Goal: Transaction & Acquisition: Purchase product/service

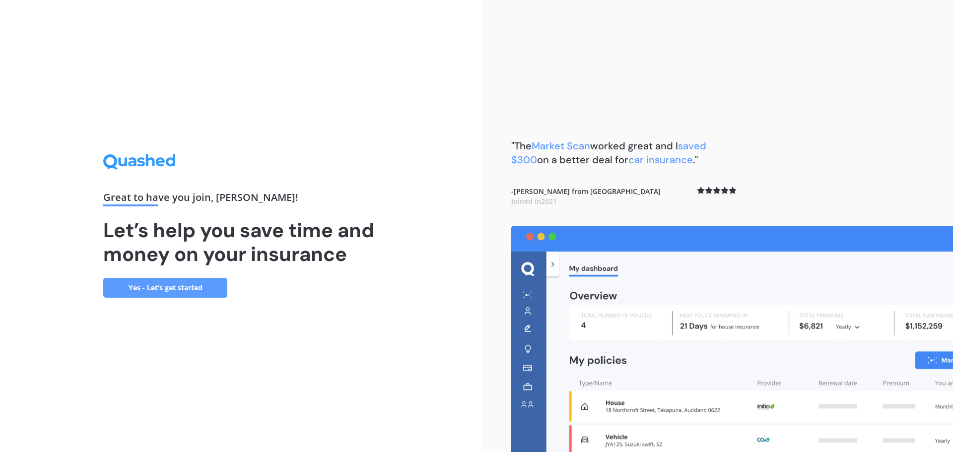
click at [163, 286] on link "Yes - Let’s get started" at bounding box center [165, 288] width 124 height 20
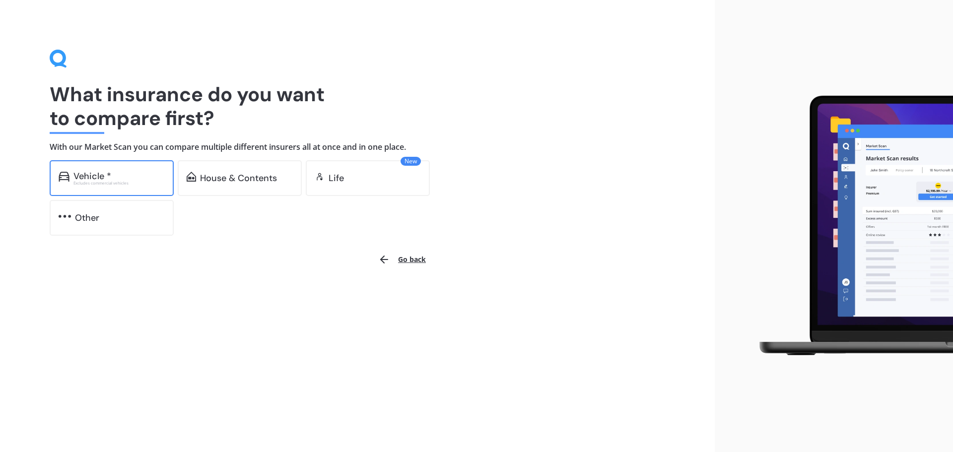
click at [116, 174] on div "Vehicle *" at bounding box center [118, 176] width 91 height 10
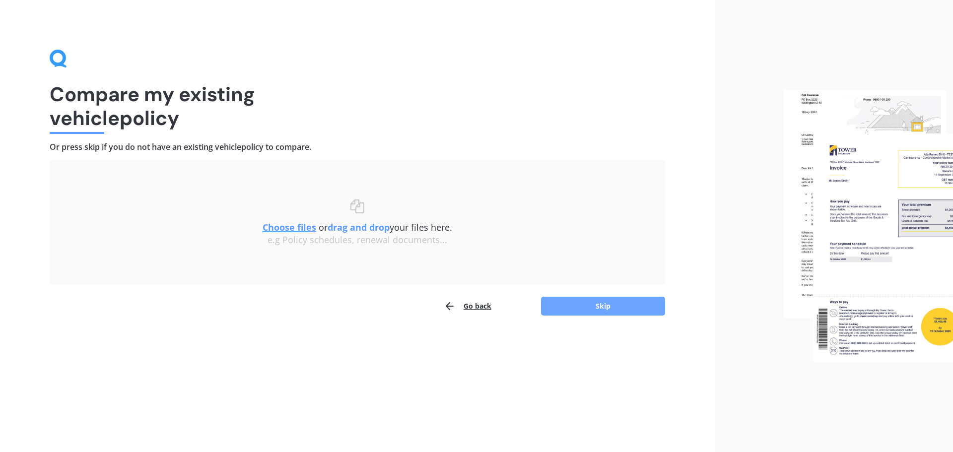
click at [604, 306] on button "Skip" at bounding box center [603, 306] width 124 height 19
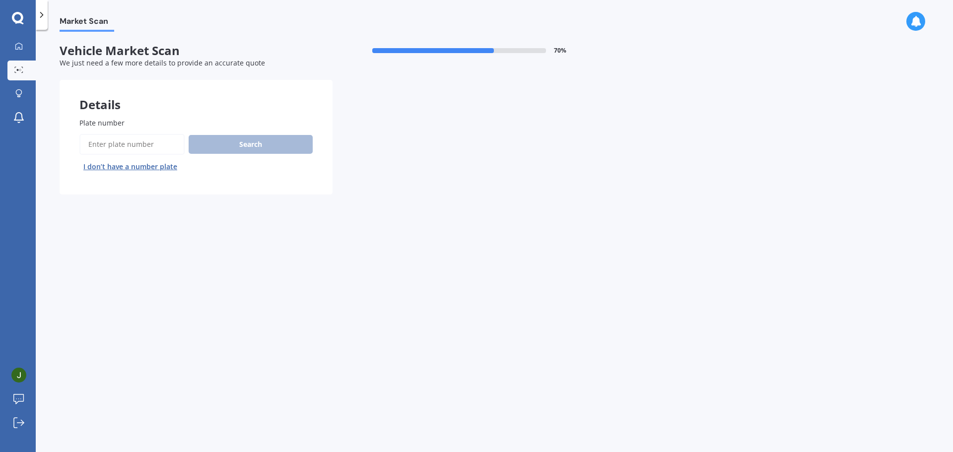
click at [125, 144] on input "Plate number" at bounding box center [131, 144] width 105 height 21
type input "LNC619"
click at [248, 142] on button "Search" at bounding box center [251, 144] width 124 height 19
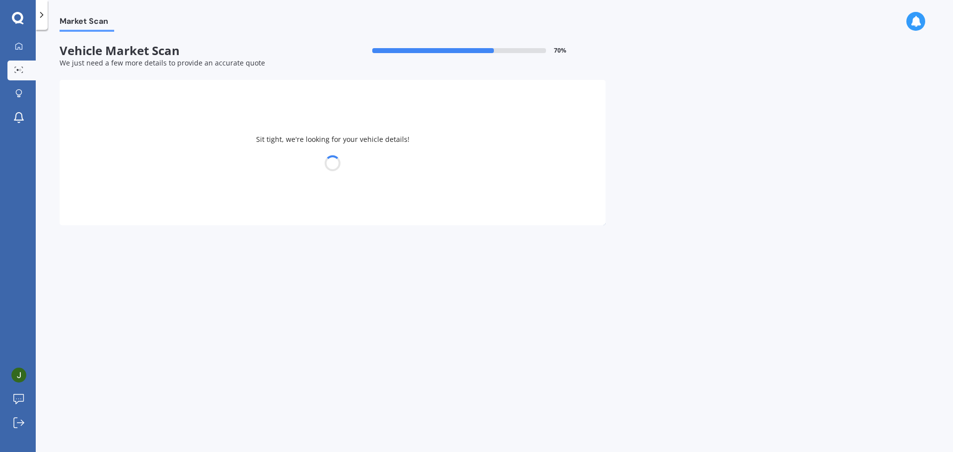
select select "HYUNDAI"
select select "IONIQ"
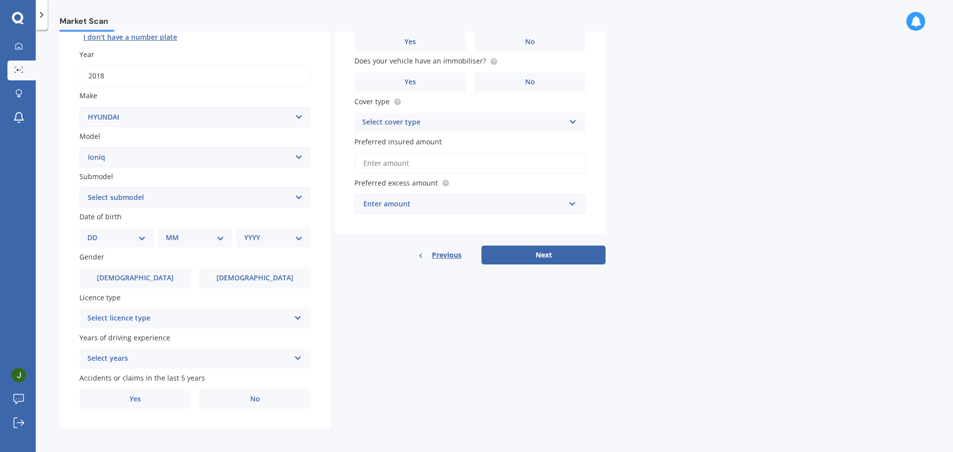
scroll to position [132, 0]
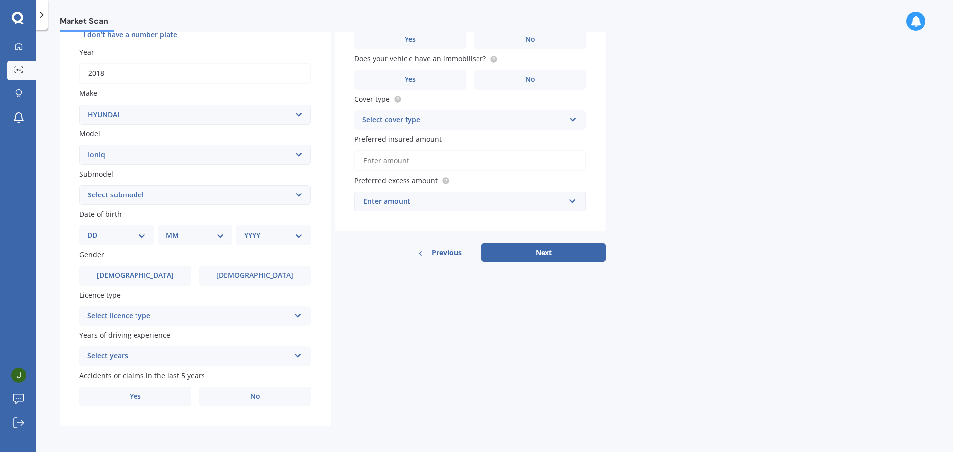
click at [160, 192] on select "Select submodel 1.6 Hybrid 1.6 Hybrid Elite Electric" at bounding box center [194, 195] width 231 height 20
select select "1.6 HYBRID"
click at [79, 185] on select "Select submodel 1.6 Hybrid 1.6 Hybrid Elite Electric" at bounding box center [194, 195] width 231 height 20
click at [46, 204] on div "Market Scan Vehicle Market Scan 70 % We just need a few more details to provide…" at bounding box center [494, 243] width 917 height 422
click at [105, 231] on select "DD 01 02 03 04 05 06 07 08 09 10 11 12 13 14 15 16 17 18 19 20 21 22 23 24 25 2…" at bounding box center [116, 235] width 59 height 11
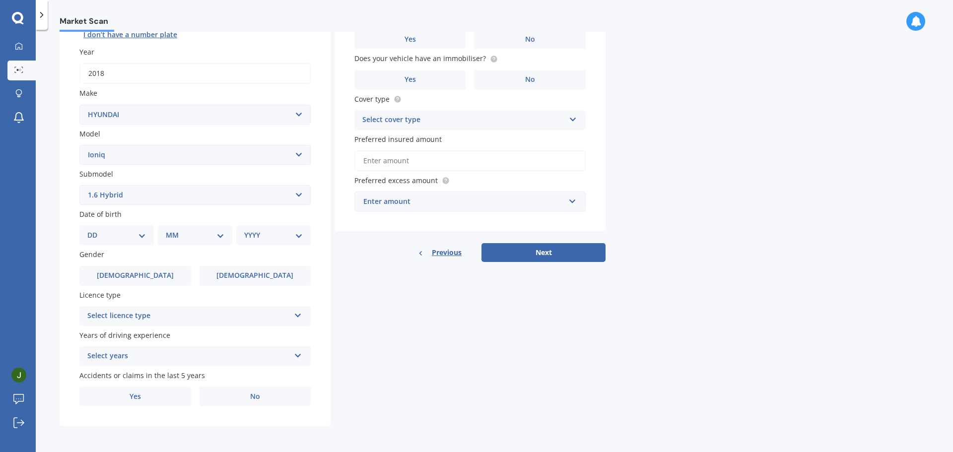
select select "19"
click at [95, 230] on select "DD 01 02 03 04 05 06 07 08 09 10 11 12 13 14 15 16 17 18 19 20 21 22 23 24 25 2…" at bounding box center [116, 235] width 59 height 11
click at [218, 244] on div "MM 01 02 03 04 05 06 07 08 09 10 11 12" at bounding box center [197, 235] width 70 height 20
click at [189, 237] on select "MM 01 02 03 04 05 06 07 08 09 10 11 12" at bounding box center [197, 235] width 55 height 11
select select "03"
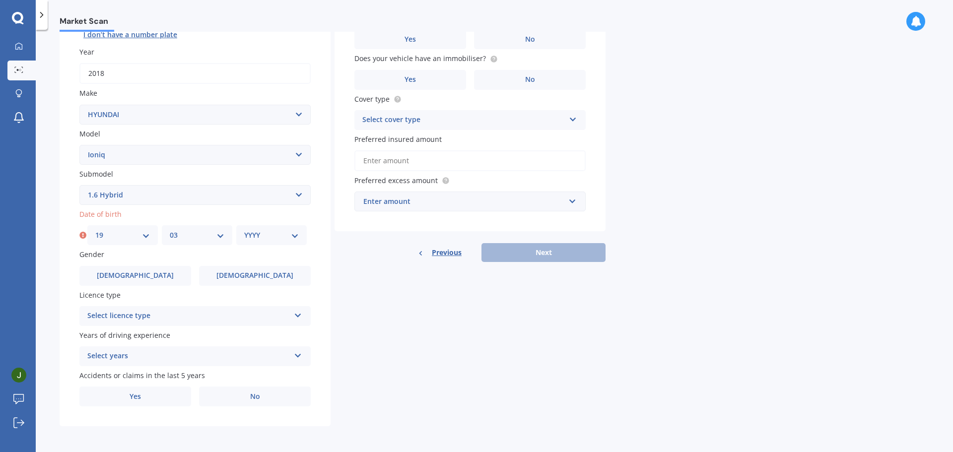
click at [170, 230] on select "MM 01 02 03 04 05 06 07 08 09 10 11 12" at bounding box center [197, 235] width 55 height 11
click at [259, 235] on select "YYYY 2025 2024 2023 2022 2021 2020 2019 2018 2017 2016 2015 2014 2013 2012 2011…" at bounding box center [271, 235] width 55 height 11
select select "1977"
click at [244, 230] on select "YYYY 2025 2024 2023 2022 2021 2020 2019 2018 2017 2016 2015 2014 2013 2012 2011…" at bounding box center [271, 235] width 55 height 11
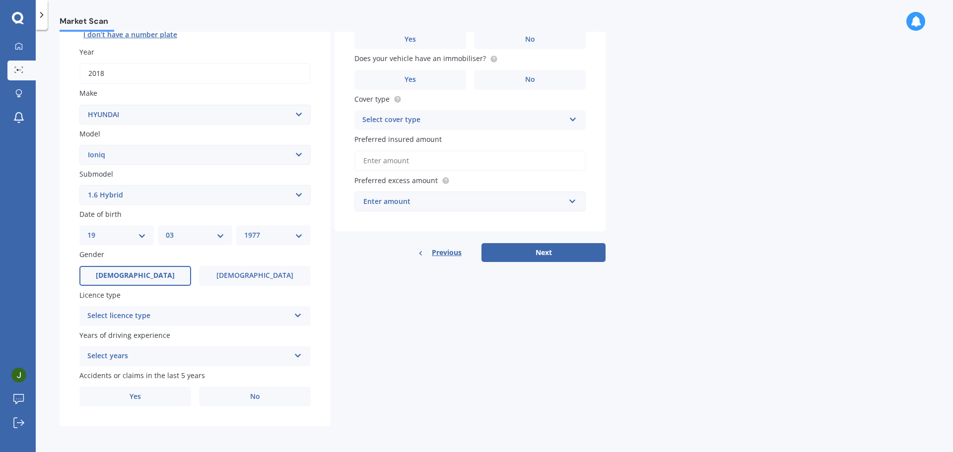
click at [117, 274] on label "[DEMOGRAPHIC_DATA]" at bounding box center [135, 276] width 112 height 20
click at [0, 0] on input "[DEMOGRAPHIC_DATA]" at bounding box center [0, 0] width 0 height 0
click at [135, 315] on div "Select licence type" at bounding box center [188, 316] width 202 height 12
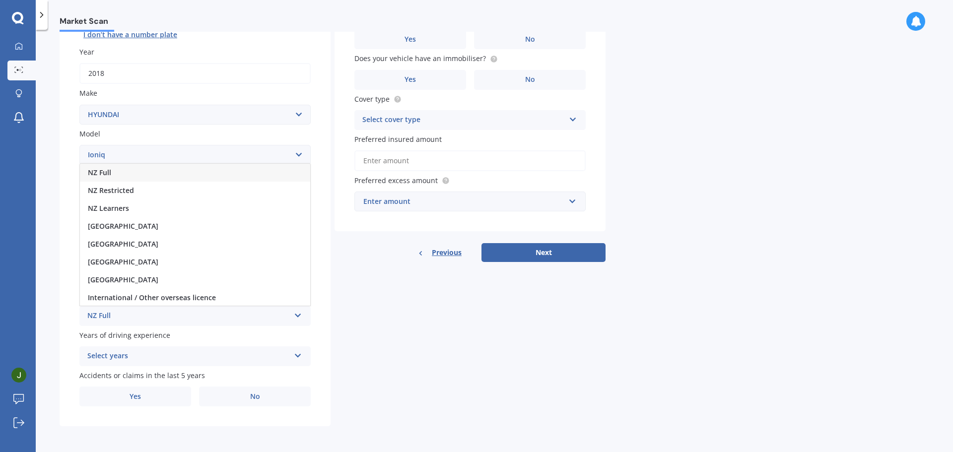
click at [108, 171] on span "NZ Full" at bounding box center [99, 172] width 23 height 9
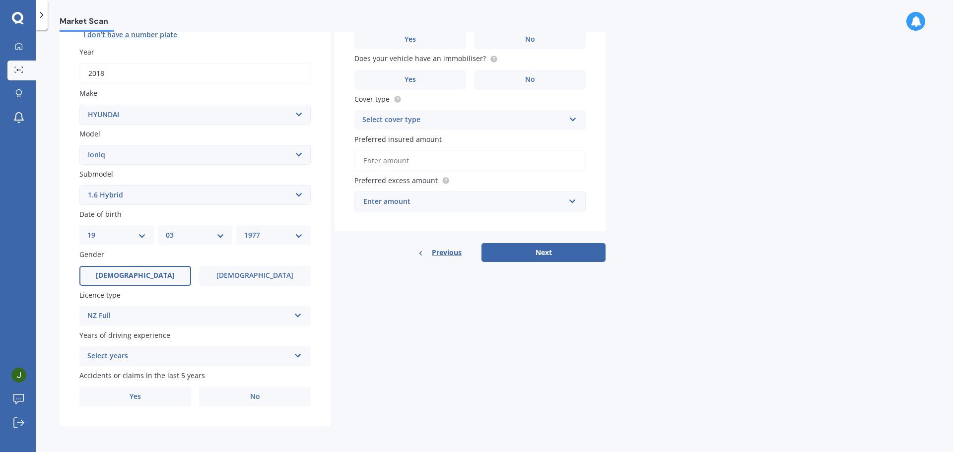
click at [114, 360] on div "Select years" at bounding box center [188, 356] width 202 height 12
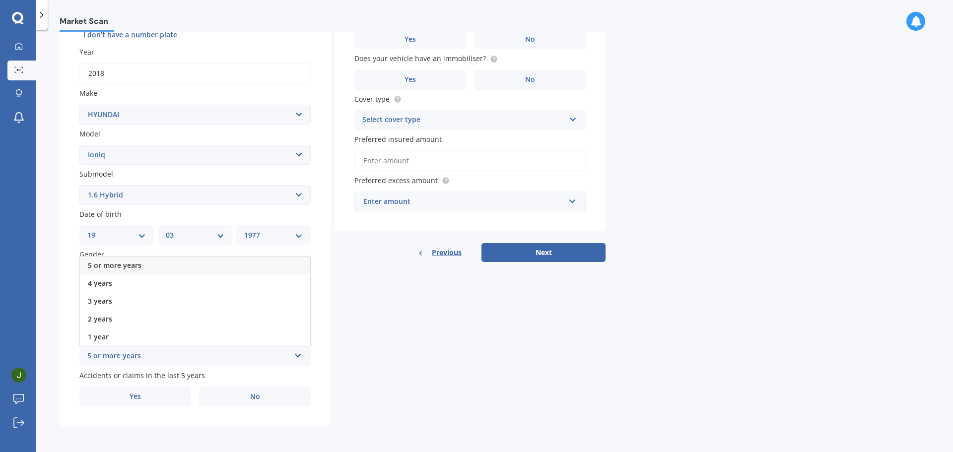
click at [157, 263] on div "5 or more years" at bounding box center [195, 266] width 230 height 18
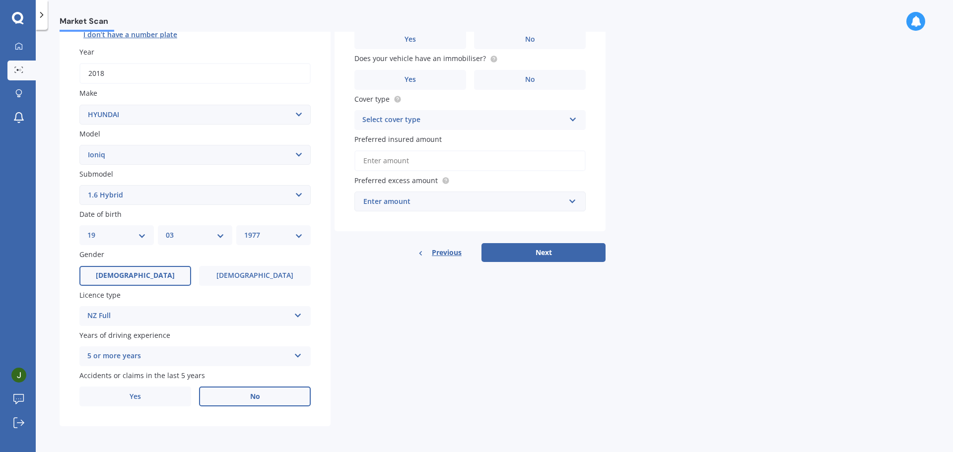
click at [269, 394] on label "No" at bounding box center [255, 397] width 112 height 20
click at [0, 0] on input "No" at bounding box center [0, 0] width 0 height 0
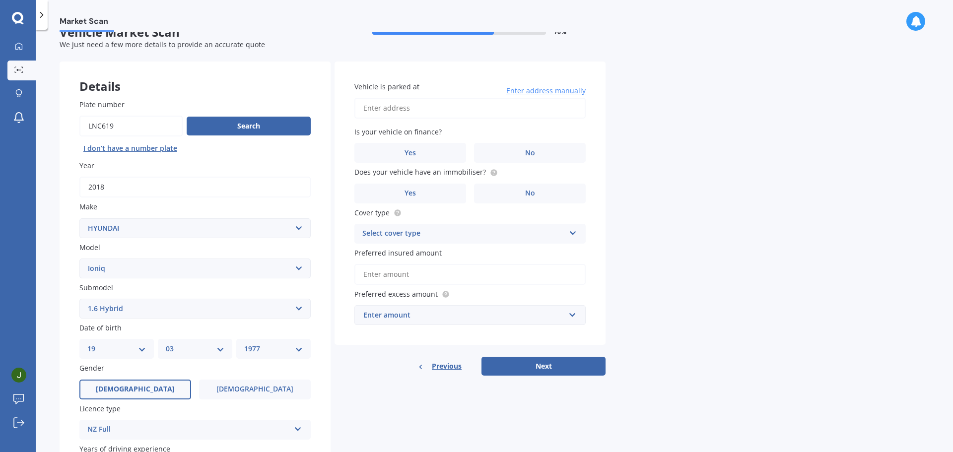
scroll to position [0, 0]
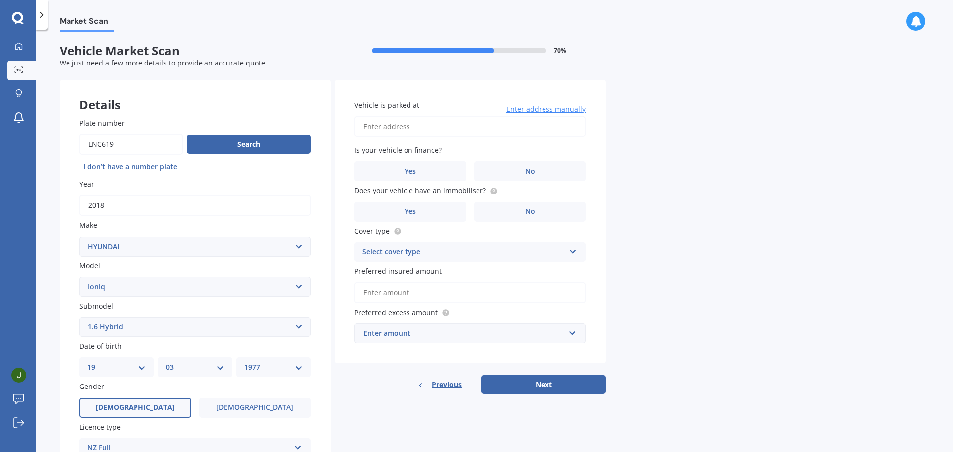
click at [389, 129] on input "Vehicle is parked at" at bounding box center [469, 126] width 231 height 21
click at [517, 172] on label "No" at bounding box center [530, 171] width 112 height 20
click at [0, 0] on input "No" at bounding box center [0, 0] width 0 height 0
click at [423, 208] on label "Yes" at bounding box center [410, 212] width 112 height 20
click at [0, 0] on input "Yes" at bounding box center [0, 0] width 0 height 0
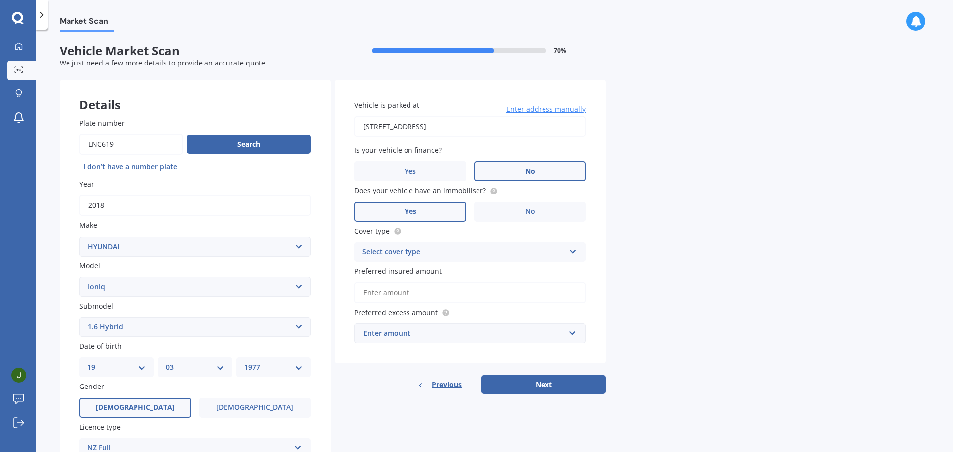
click at [438, 251] on div "Select cover type" at bounding box center [463, 252] width 202 height 12
click at [399, 308] on span "Third Party" at bounding box center [382, 306] width 38 height 9
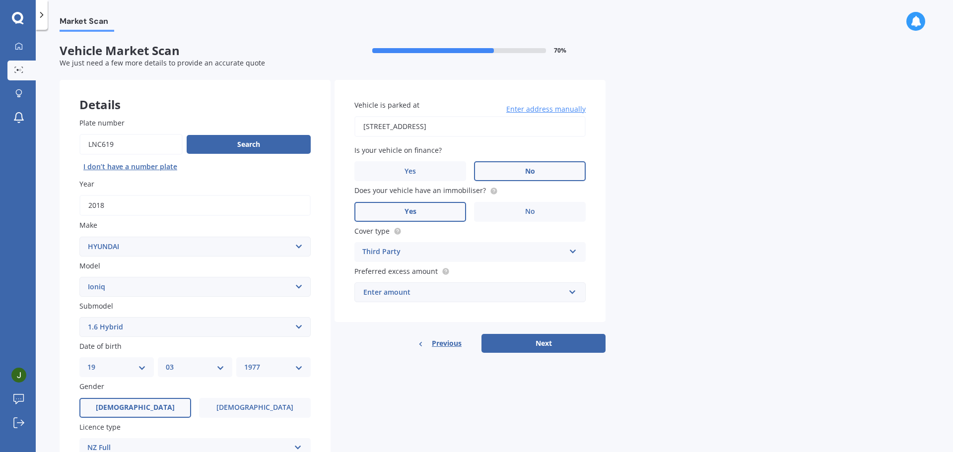
click at [436, 295] on div "Enter amount" at bounding box center [463, 292] width 201 height 11
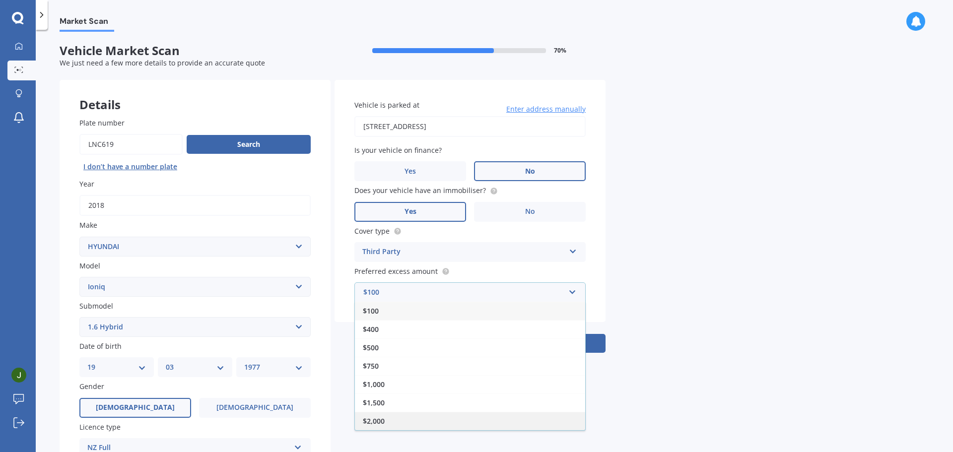
click at [390, 420] on div "$2,000" at bounding box center [470, 421] width 230 height 18
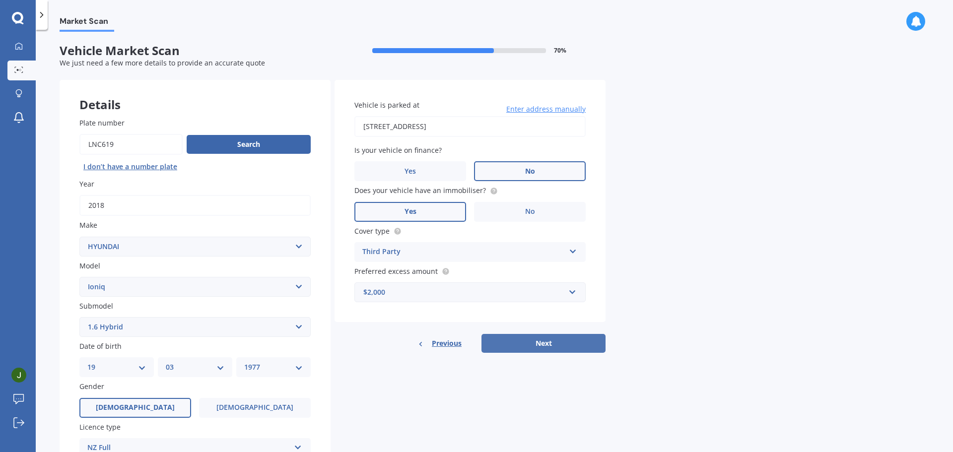
click at [549, 335] on button "Next" at bounding box center [543, 343] width 124 height 19
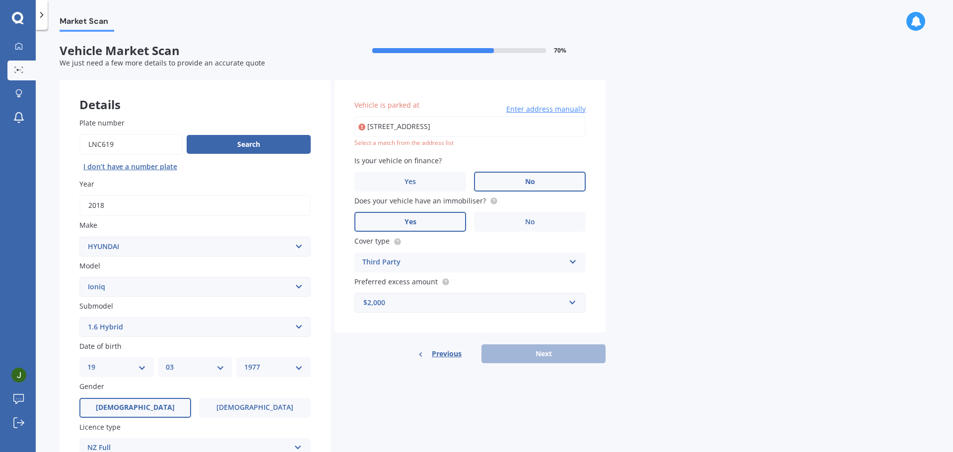
click at [420, 129] on input "[STREET_ADDRESS]" at bounding box center [469, 126] width 231 height 21
click at [448, 126] on input "[STREET_ADDRESS]" at bounding box center [469, 126] width 231 height 21
click at [412, 128] on input "[STREET_ADDRESS]" at bounding box center [469, 126] width 231 height 21
click at [414, 126] on input "[STREET_ADDRESS]" at bounding box center [469, 126] width 231 height 21
click at [471, 125] on input "[STREET_ADDRESS]" at bounding box center [469, 126] width 231 height 21
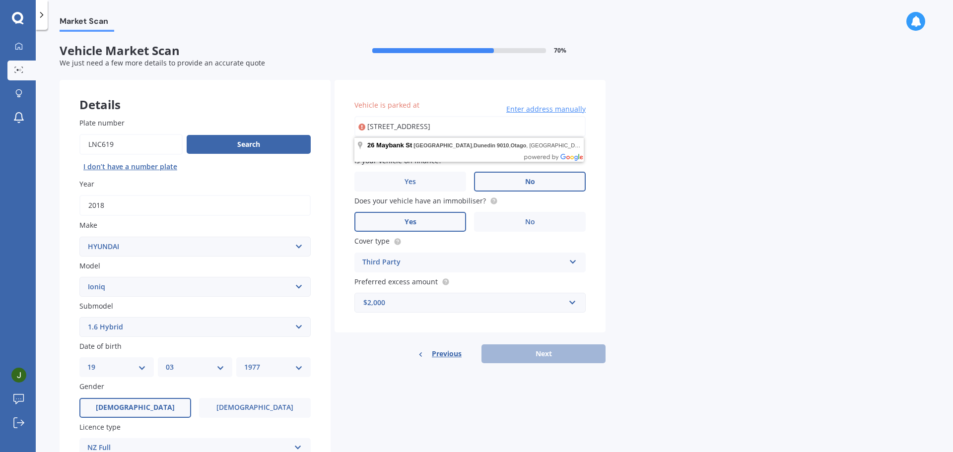
type input "[STREET_ADDRESS]"
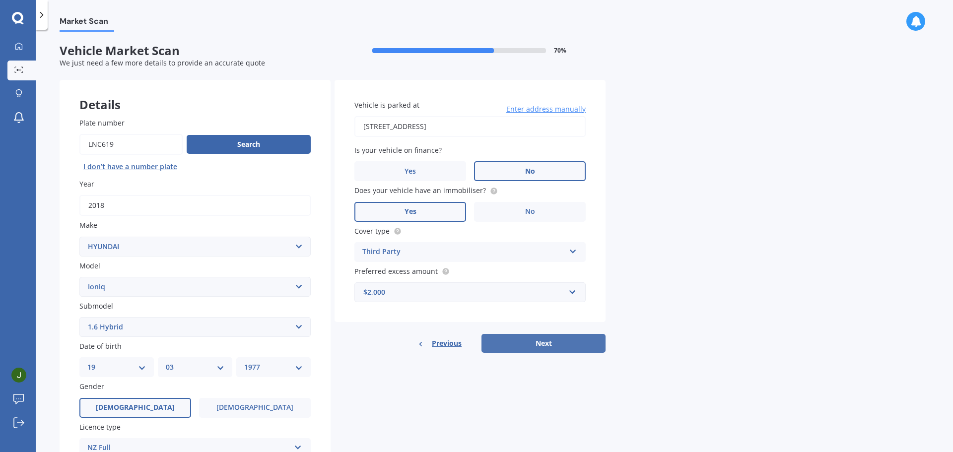
click at [549, 339] on button "Next" at bounding box center [543, 343] width 124 height 19
select select "19"
select select "03"
select select "1977"
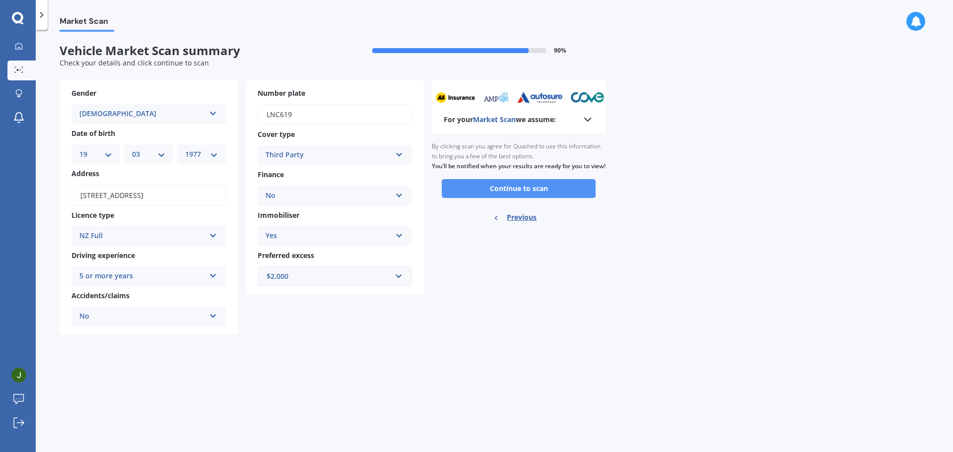
click at [530, 194] on button "Continue to scan" at bounding box center [519, 188] width 154 height 19
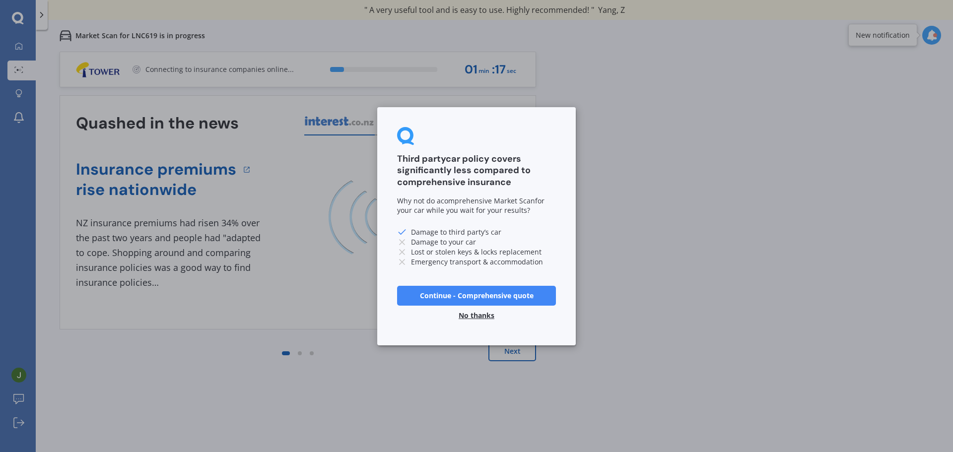
click at [481, 315] on button "No thanks" at bounding box center [477, 315] width 48 height 20
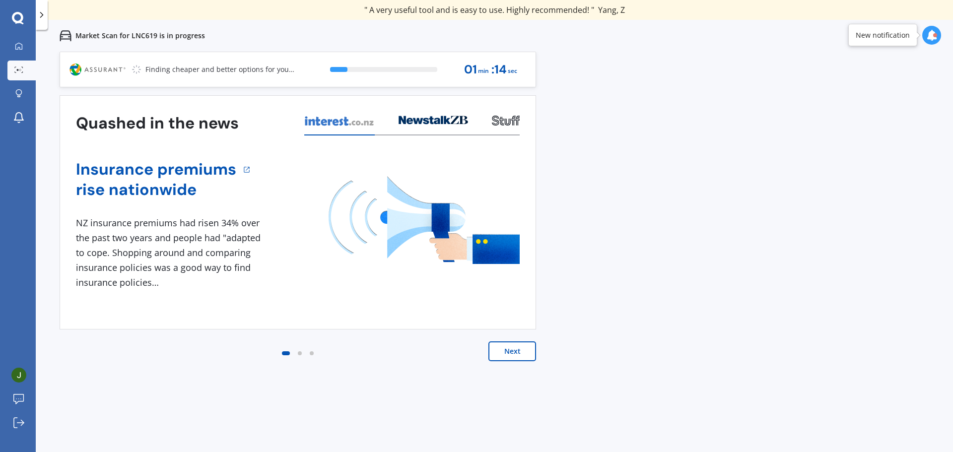
click at [510, 350] on button "Next" at bounding box center [512, 351] width 48 height 20
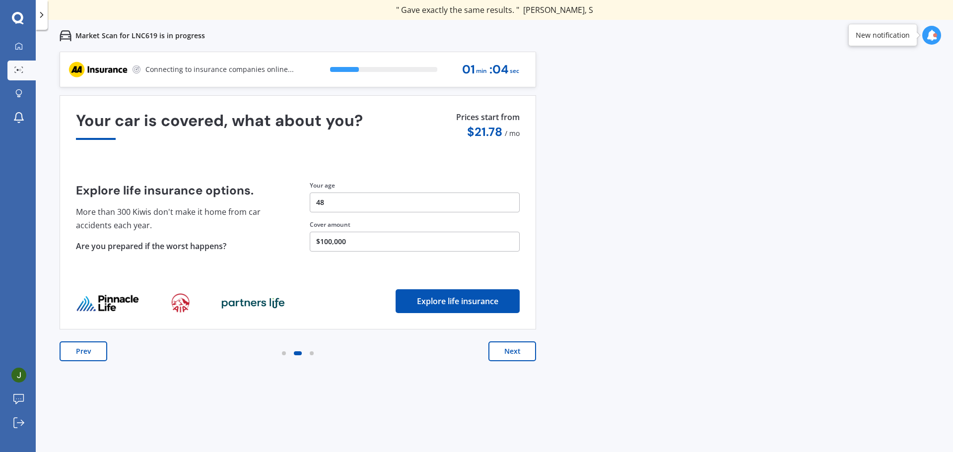
click at [516, 350] on button "Next" at bounding box center [512, 351] width 48 height 20
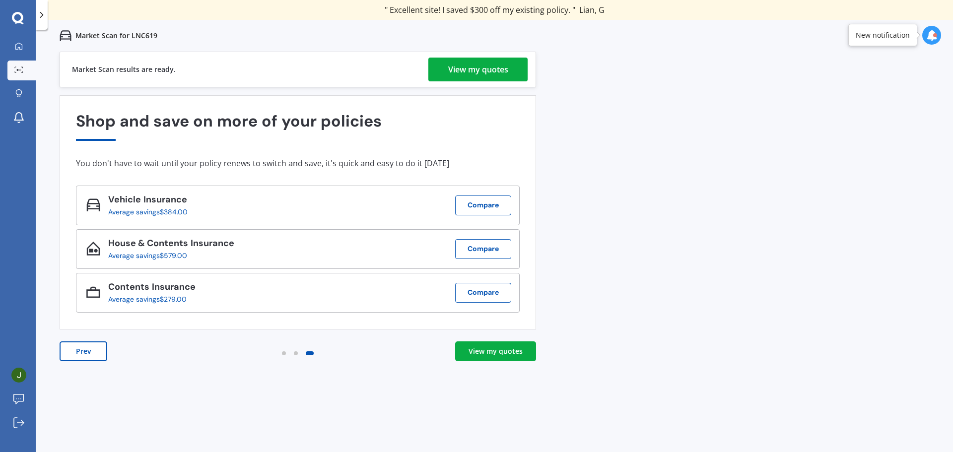
click at [872, 37] on div "New notification" at bounding box center [883, 35] width 54 height 10
click at [932, 35] on icon at bounding box center [931, 35] width 11 height 11
click at [871, 81] on div "Market Scan Ready" at bounding box center [846, 79] width 69 height 11
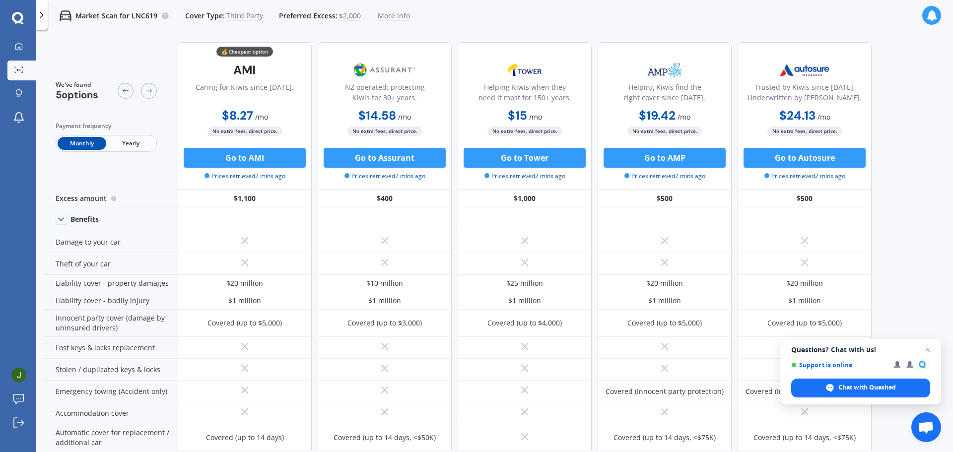
click at [132, 141] on span "Yearly" at bounding box center [130, 143] width 49 height 13
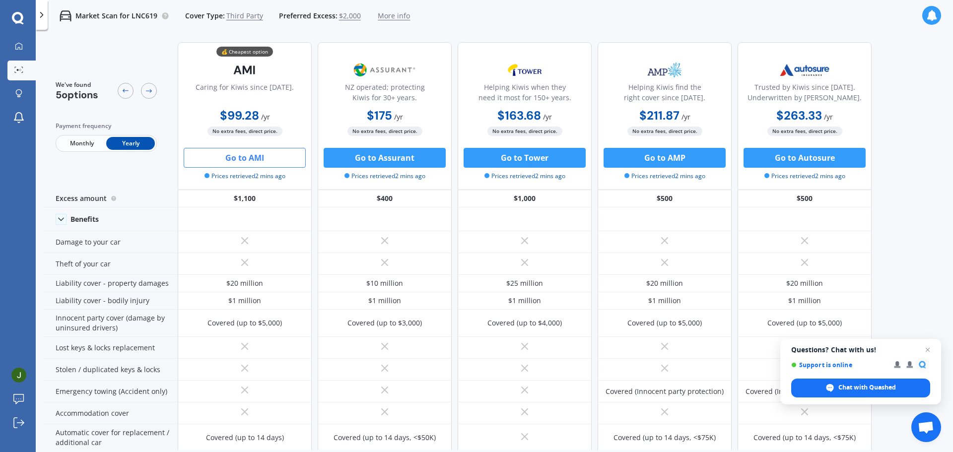
click at [243, 157] on button "Go to AMI" at bounding box center [245, 158] width 122 height 20
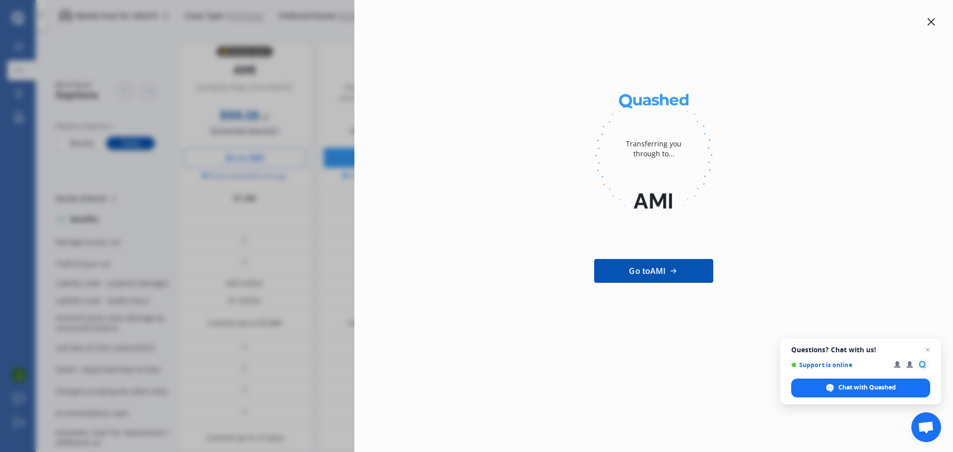
click at [926, 349] on span "Close chat" at bounding box center [928, 350] width 12 height 12
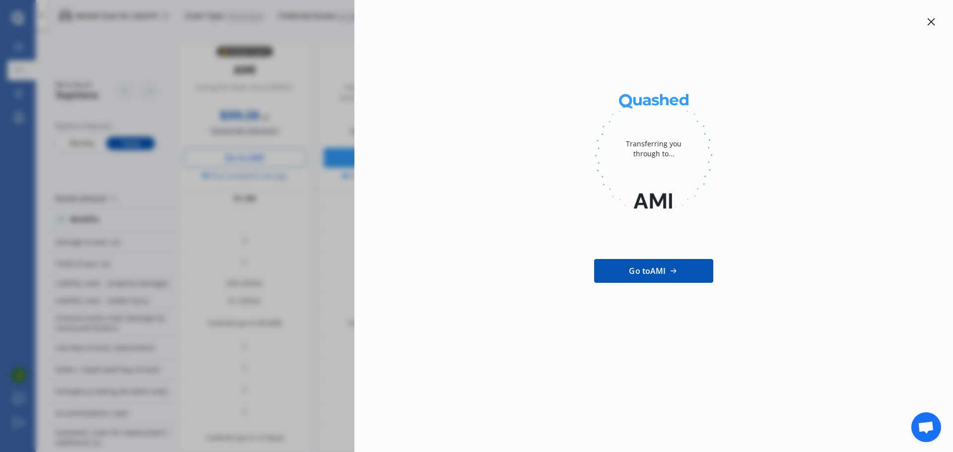
click at [930, 19] on icon at bounding box center [931, 22] width 8 height 8
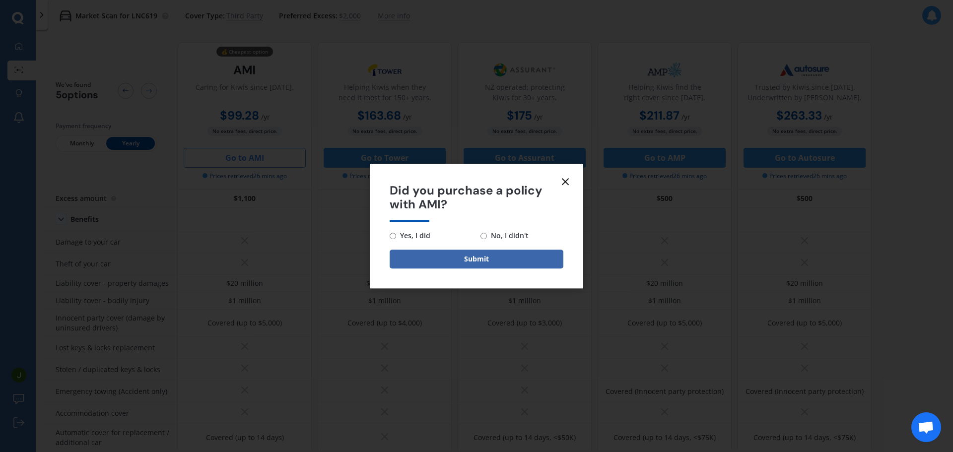
click at [566, 183] on line at bounding box center [565, 182] width 6 height 6
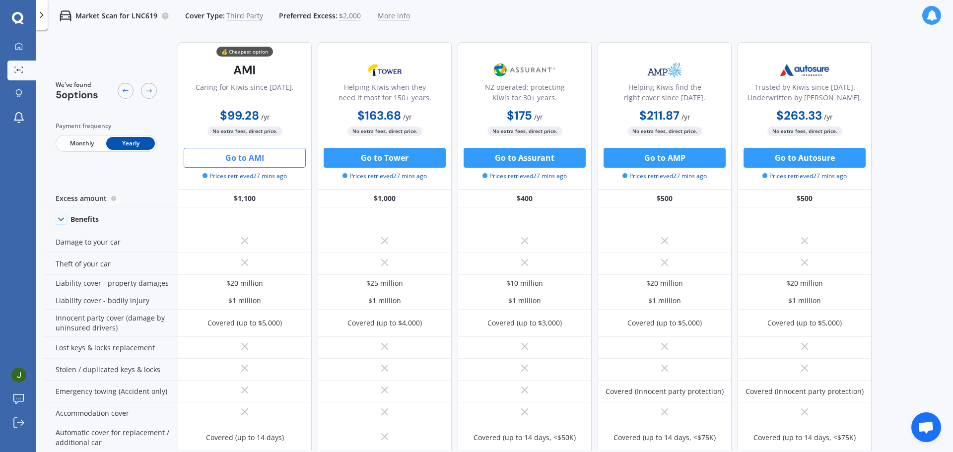
click at [20, 15] on icon at bounding box center [17, 17] width 11 height 11
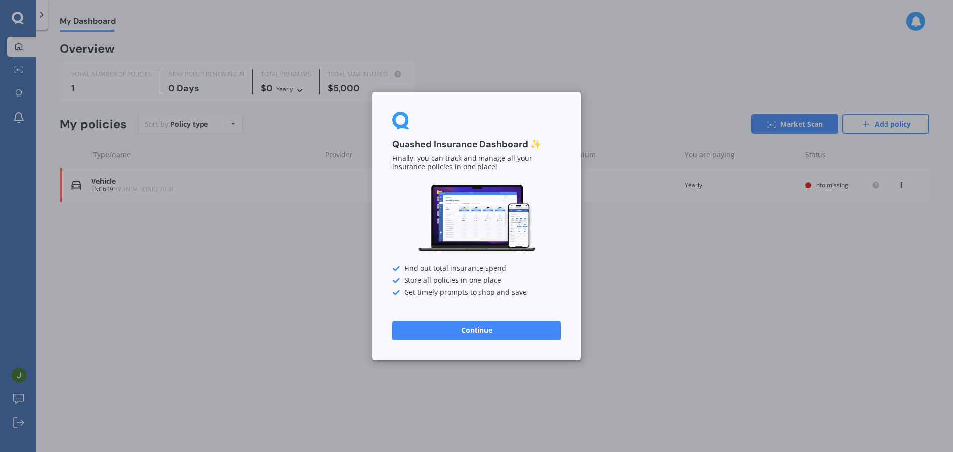
click at [480, 333] on button "Continue" at bounding box center [476, 331] width 169 height 20
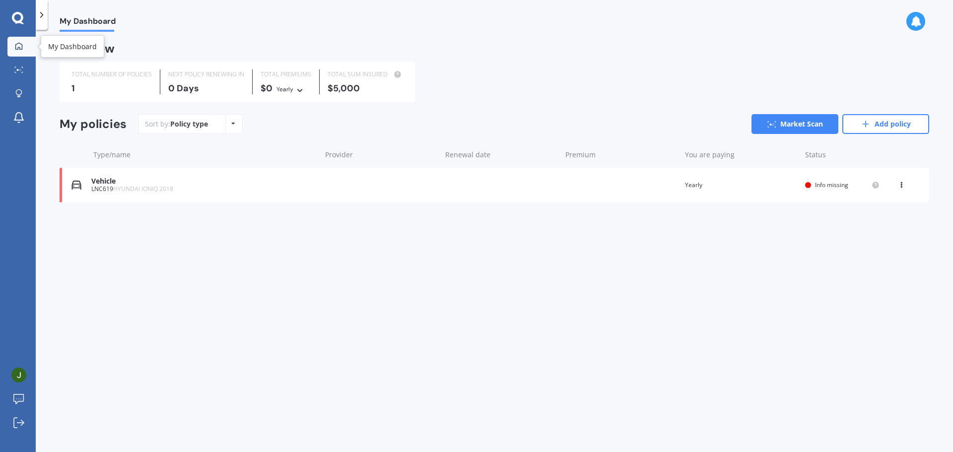
click at [16, 46] on icon at bounding box center [19, 46] width 8 height 8
click at [19, 69] on icon at bounding box center [18, 69] width 9 height 6
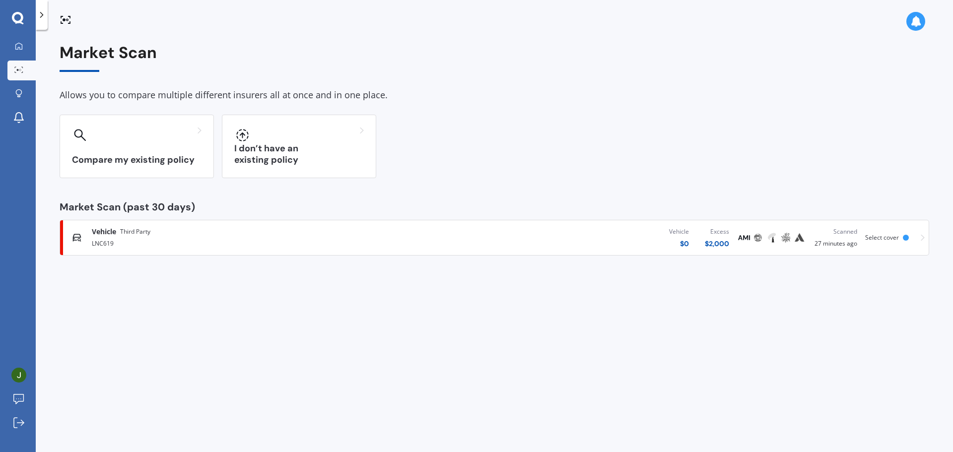
click at [41, 14] on icon at bounding box center [42, 15] width 10 height 10
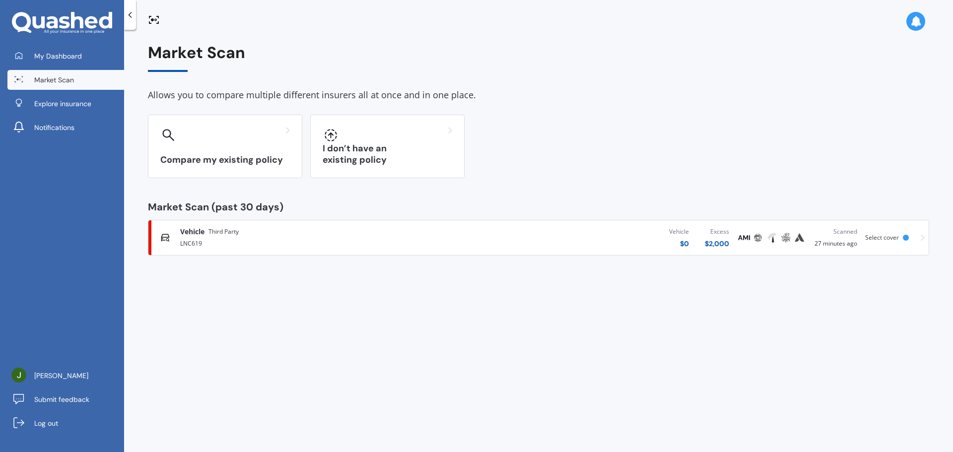
click at [72, 19] on icon at bounding box center [77, 20] width 12 height 16
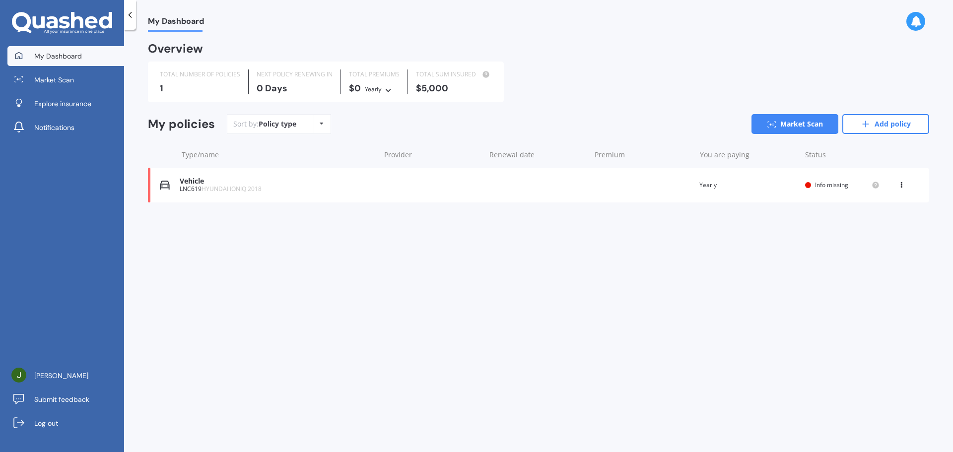
click at [63, 21] on icon at bounding box center [64, 22] width 11 height 12
click at [54, 102] on span "Explore insurance" at bounding box center [62, 104] width 57 height 10
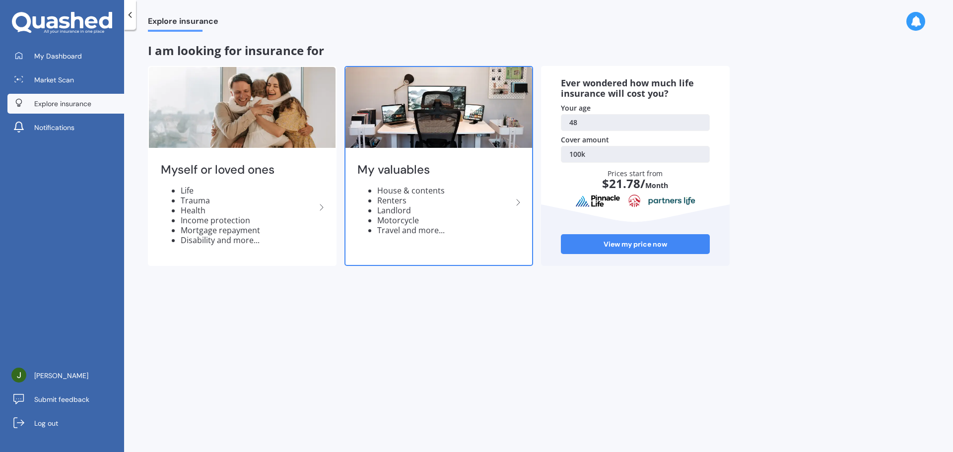
click at [423, 190] on li "House & contents" at bounding box center [444, 191] width 135 height 10
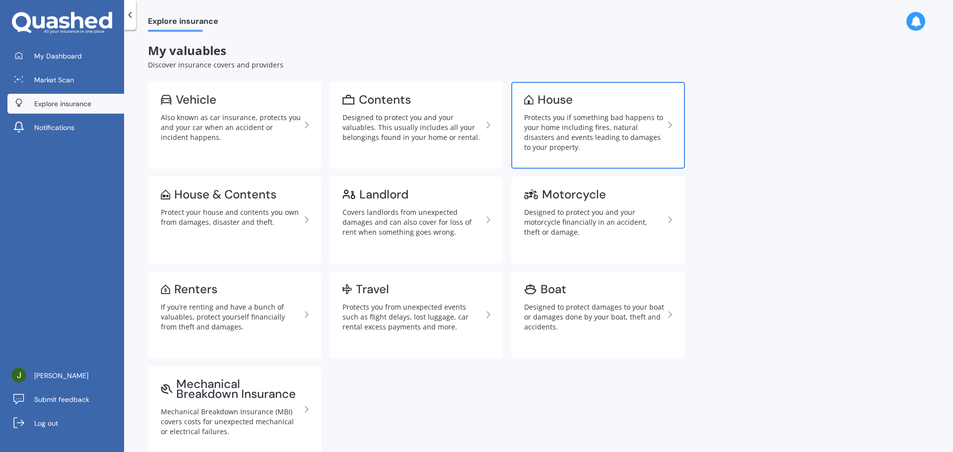
click at [598, 118] on div "Protects you if something bad happens to your home including fires, natural dis…" at bounding box center [594, 133] width 140 height 40
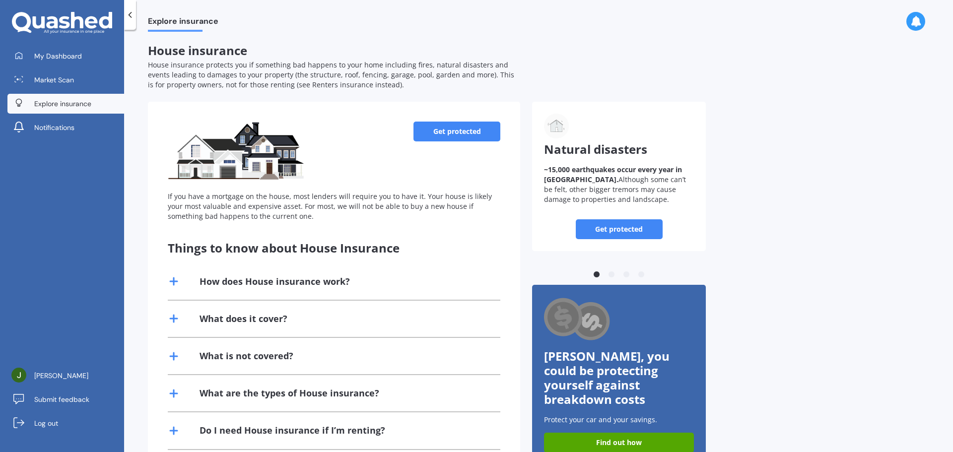
click at [455, 128] on link "Get protected" at bounding box center [456, 132] width 87 height 20
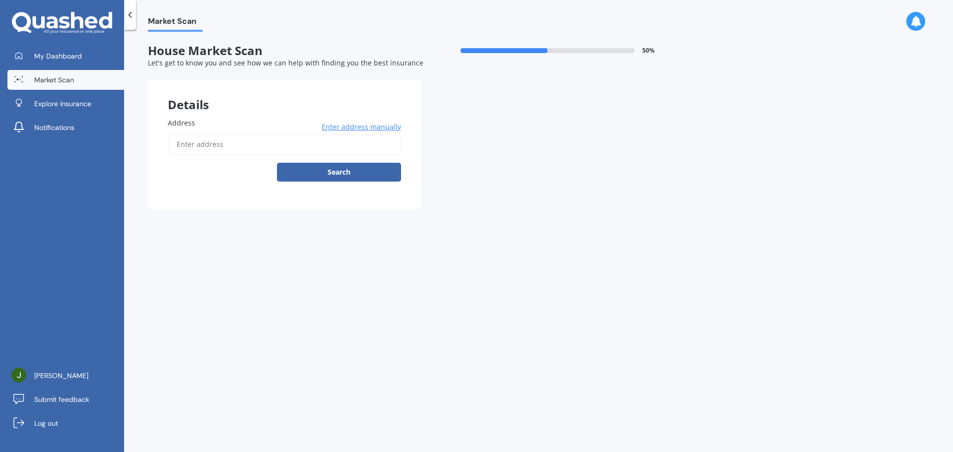
click at [274, 149] on input "Address" at bounding box center [284, 144] width 233 height 21
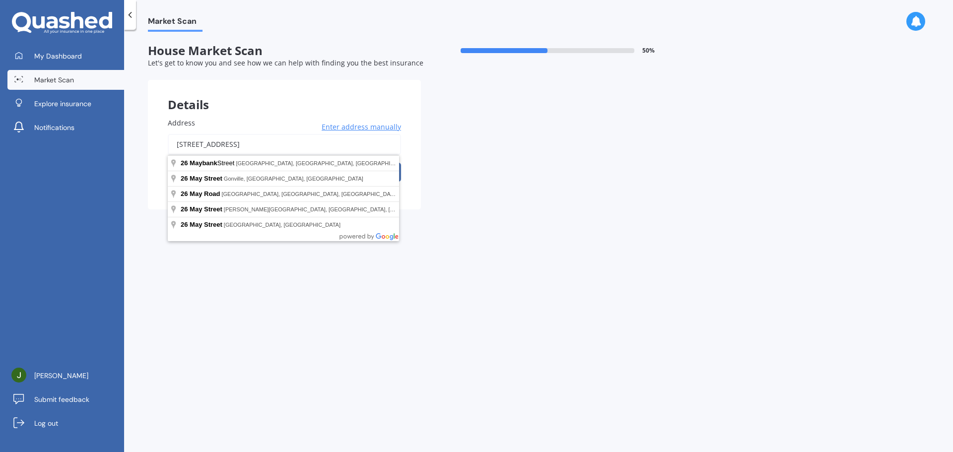
type input "[STREET_ADDRESS]"
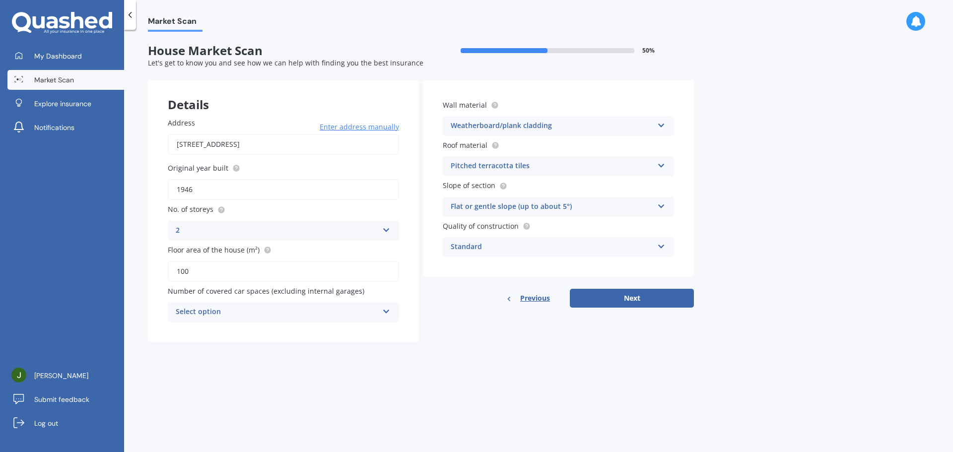
click at [297, 308] on div "Select option" at bounding box center [277, 312] width 202 height 12
click at [238, 332] on div "0" at bounding box center [283, 332] width 230 height 18
click at [636, 298] on button "Next" at bounding box center [632, 298] width 124 height 19
select select "19"
select select "03"
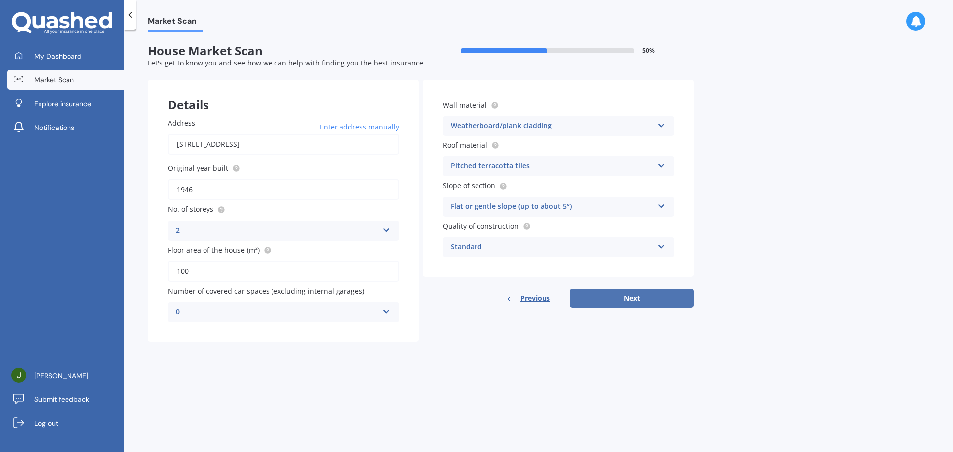
select select "1977"
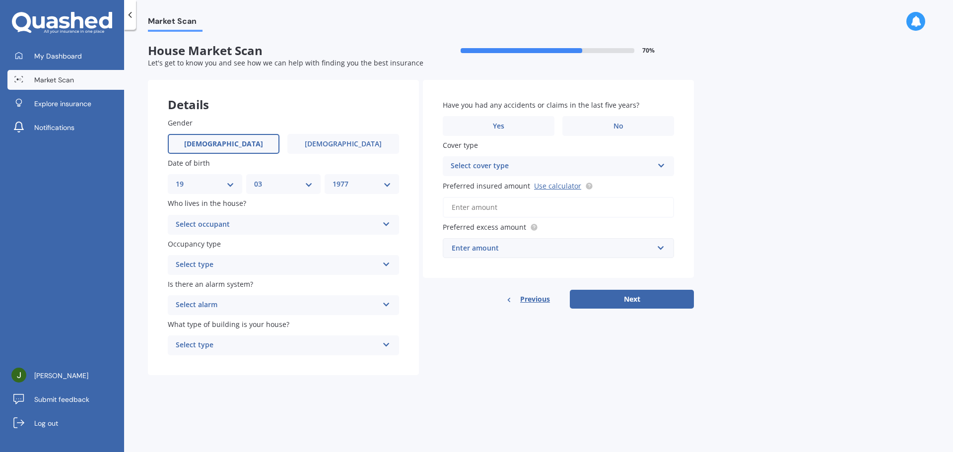
click at [250, 225] on div "Select occupant" at bounding box center [277, 225] width 202 height 12
click at [250, 225] on div "Owner" at bounding box center [277, 225] width 202 height 12
click at [219, 222] on div "Select occupant" at bounding box center [279, 224] width 198 height 11
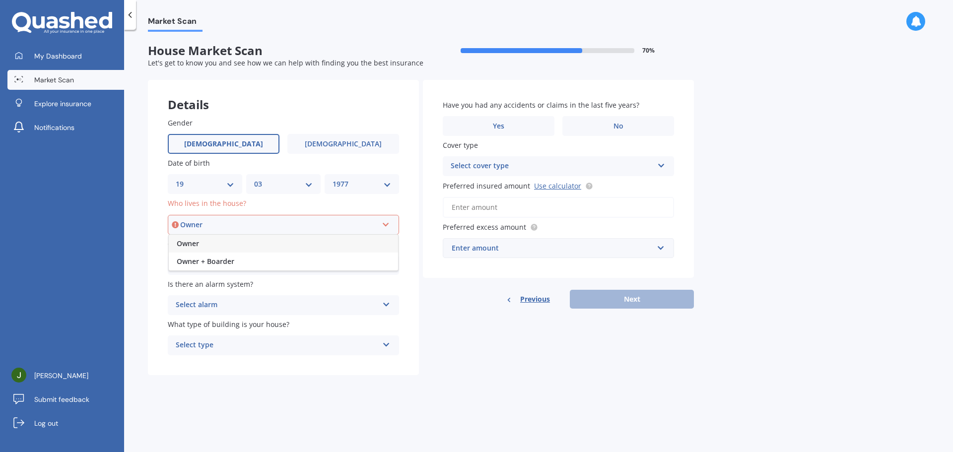
click at [198, 242] on span "Owner" at bounding box center [188, 243] width 22 height 9
click at [238, 302] on div "Select alarm" at bounding box center [277, 305] width 202 height 12
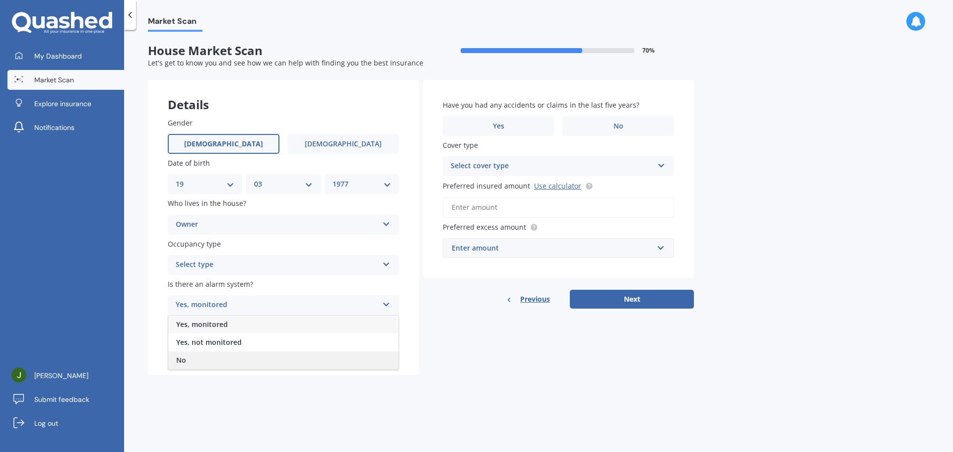
click at [252, 360] on div "No" at bounding box center [283, 360] width 230 height 18
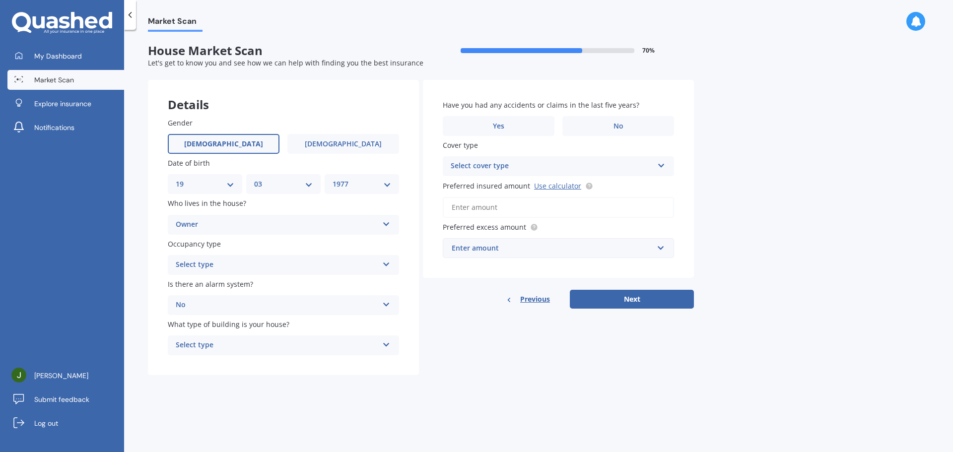
click at [273, 341] on div "Select type" at bounding box center [277, 345] width 202 height 12
click at [225, 364] on div "Freestanding" at bounding box center [283, 365] width 230 height 18
click at [623, 125] on label "No" at bounding box center [618, 126] width 112 height 20
click at [0, 0] on input "No" at bounding box center [0, 0] width 0 height 0
click at [610, 164] on div "Select cover type" at bounding box center [552, 166] width 202 height 12
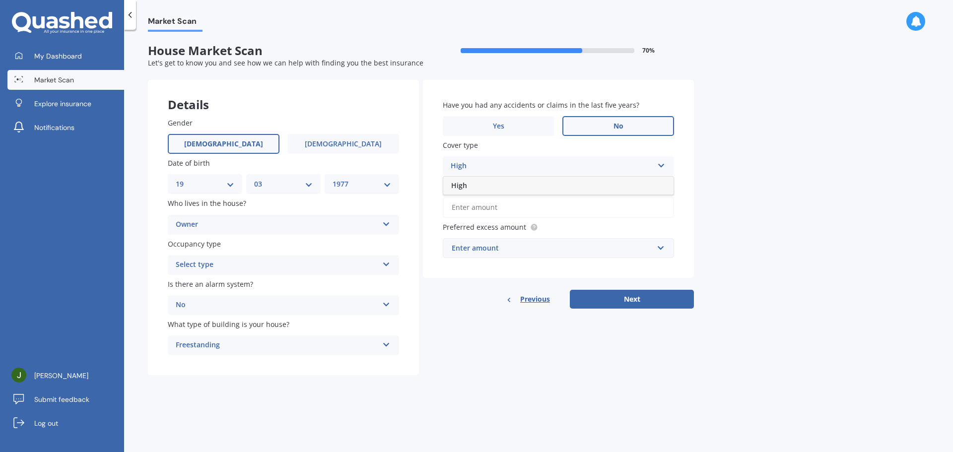
click at [610, 164] on div "High" at bounding box center [552, 166] width 202 height 12
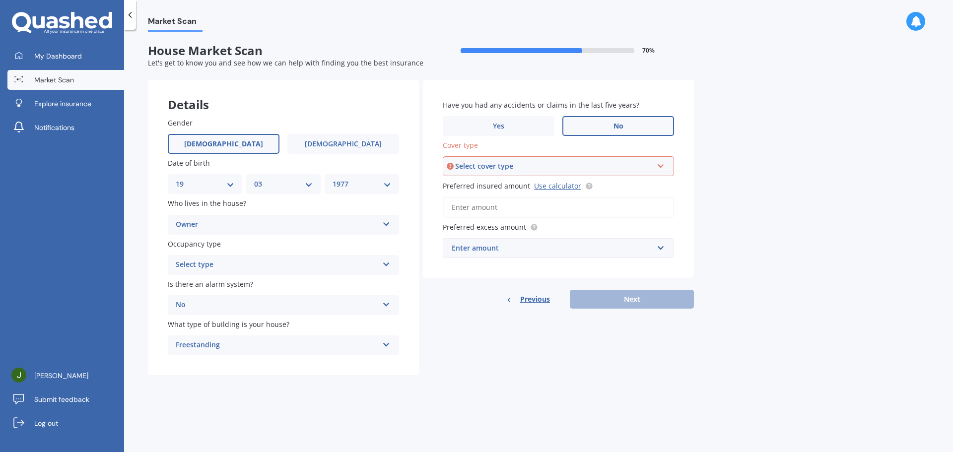
click at [610, 164] on div "Select cover type" at bounding box center [554, 166] width 198 height 11
click at [468, 190] on div "High" at bounding box center [558, 185] width 229 height 18
click at [563, 185] on link "Use calculator" at bounding box center [557, 185] width 47 height 9
click at [477, 205] on input "Preferred insured amount Use calculator" at bounding box center [558, 207] width 231 height 21
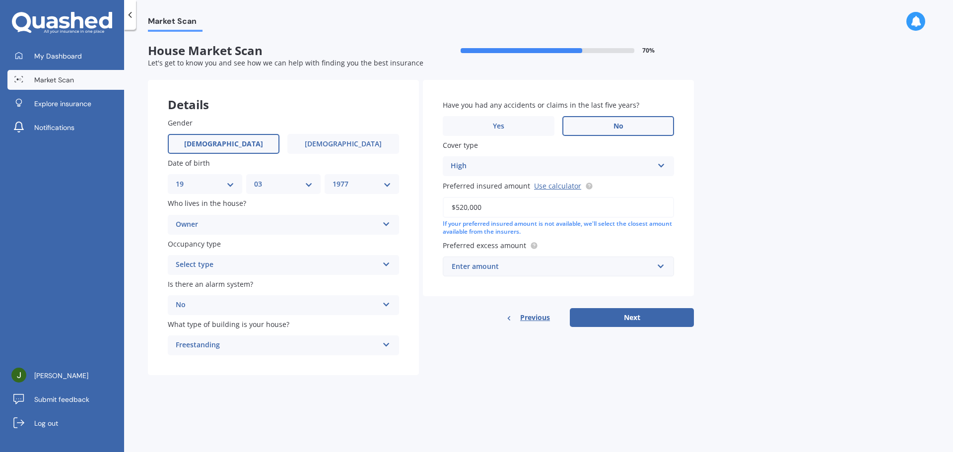
type input "$520,000"
click at [512, 267] on div "Enter amount" at bounding box center [552, 266] width 201 height 11
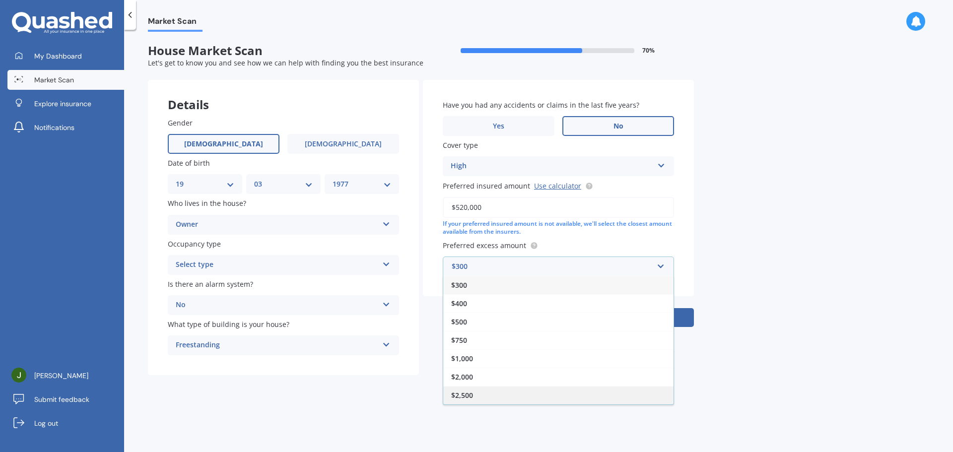
click at [474, 398] on div "$2,500" at bounding box center [558, 395] width 230 height 18
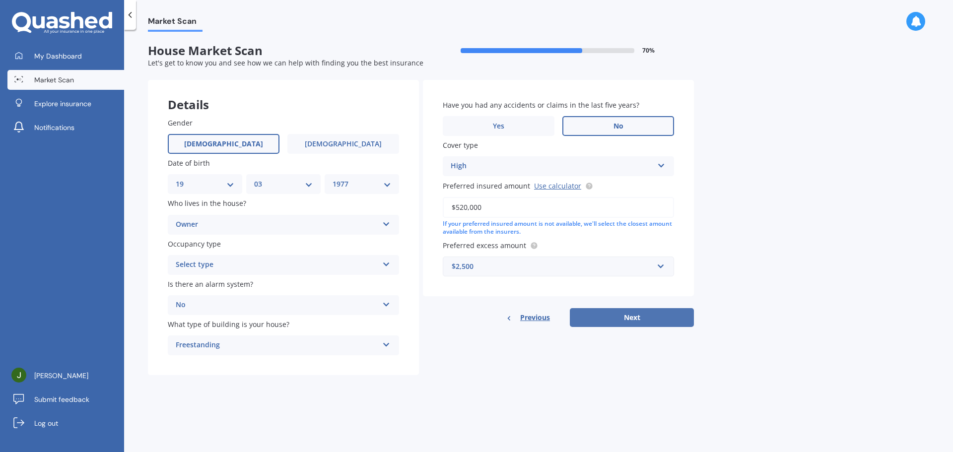
click at [635, 316] on button "Next" at bounding box center [632, 317] width 124 height 19
click at [326, 269] on div "Select type" at bounding box center [279, 265] width 198 height 11
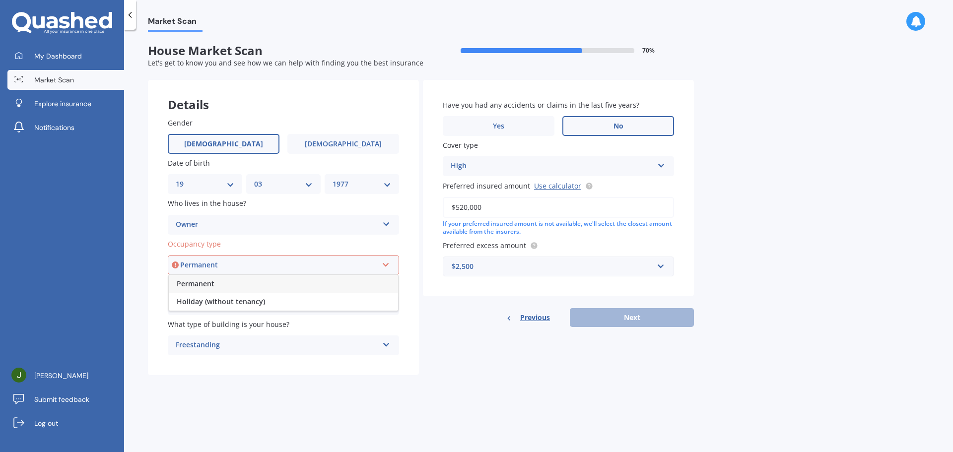
click at [200, 279] on span "Permanent" at bounding box center [196, 283] width 38 height 9
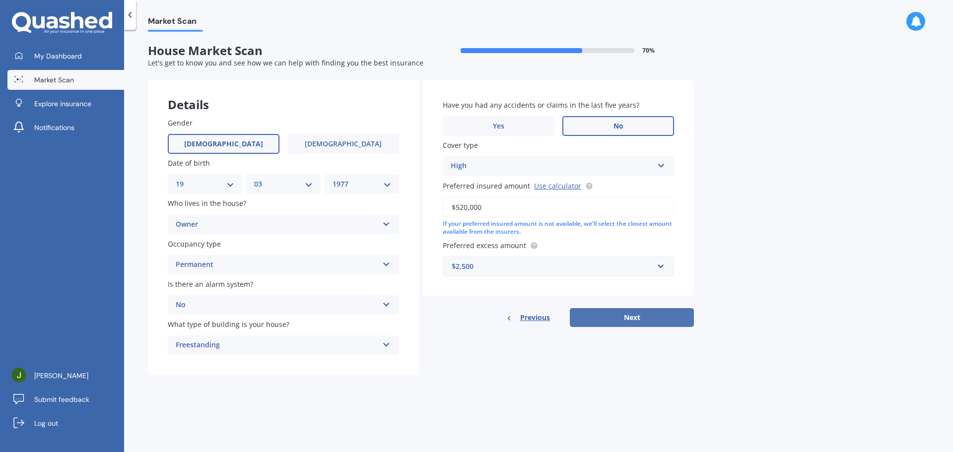
click at [634, 316] on button "Next" at bounding box center [632, 317] width 124 height 19
select select "19"
select select "03"
select select "1977"
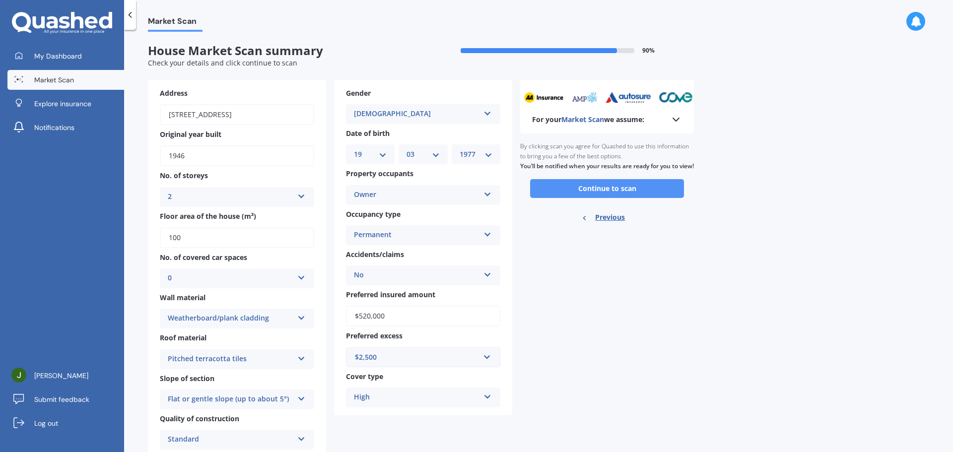
click at [614, 195] on button "Continue to scan" at bounding box center [607, 188] width 154 height 19
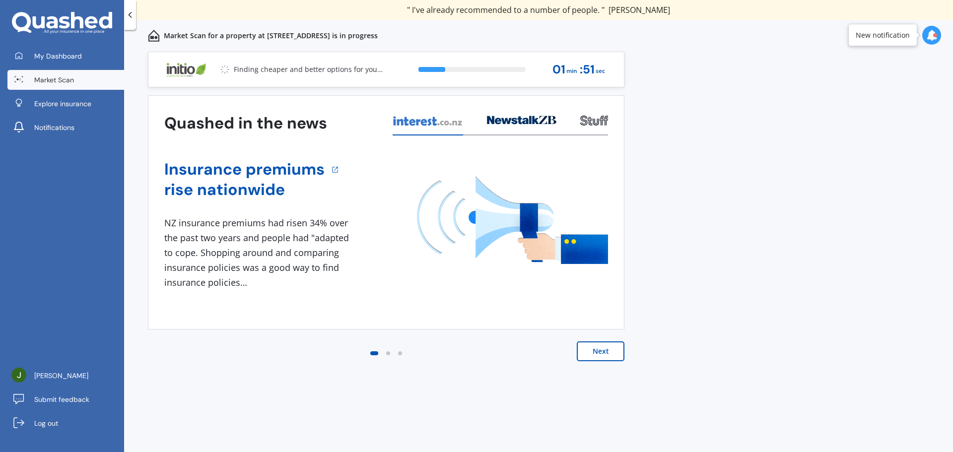
click at [597, 353] on button "Next" at bounding box center [601, 351] width 48 height 20
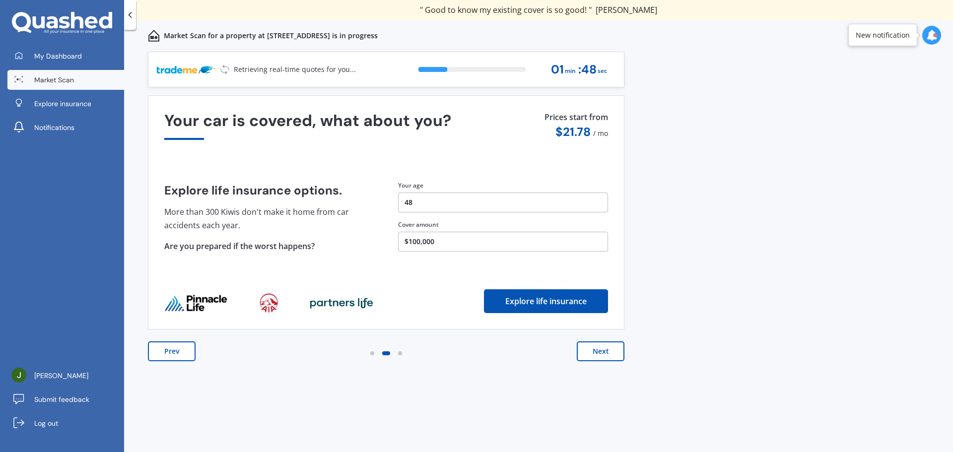
click at [602, 351] on button "Next" at bounding box center [601, 351] width 48 height 20
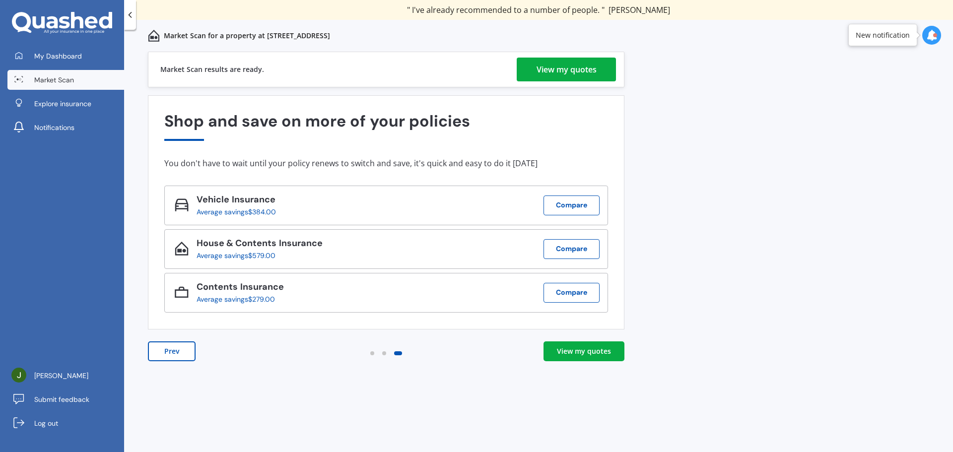
click at [568, 70] on div "View my quotes" at bounding box center [566, 70] width 60 height 24
